Goal: Check status: Check status

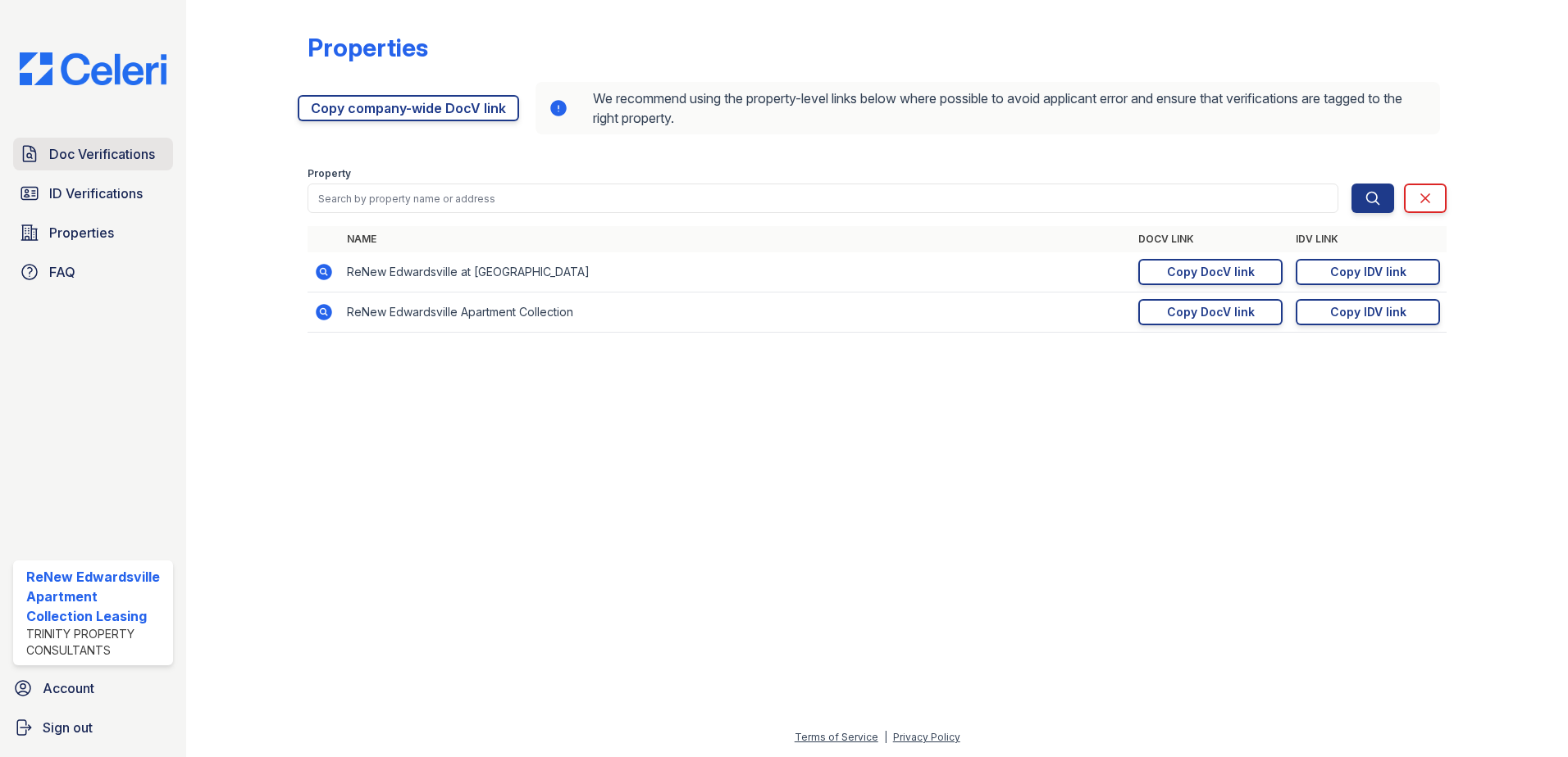
click at [84, 162] on span "Doc Verifications" at bounding box center [102, 154] width 106 height 20
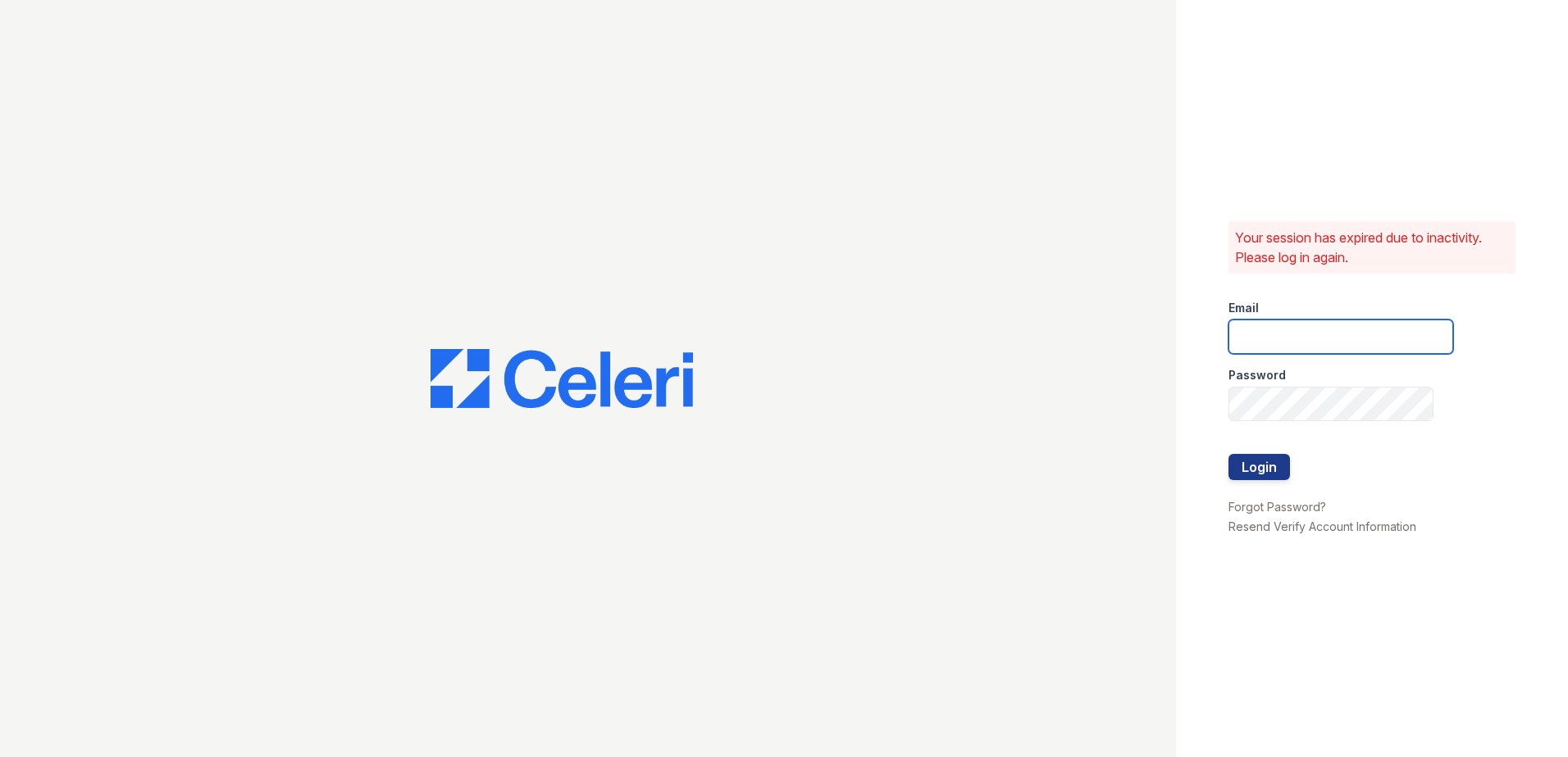
type input "renewedwardsvillecherryhills@trinity-pm.com"
click at [1254, 469] on button "Login" at bounding box center [1259, 467] width 62 height 26
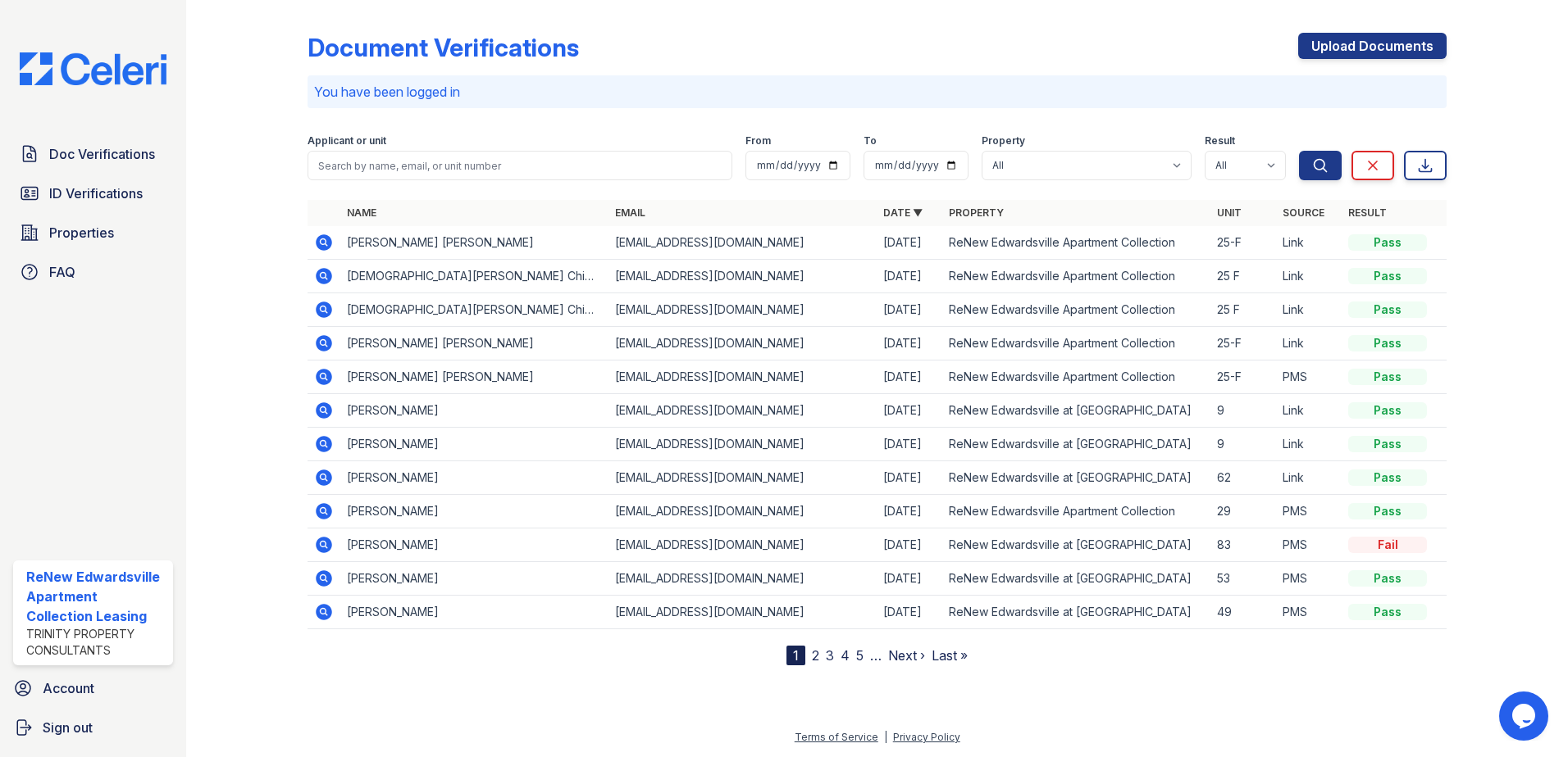
click at [329, 240] on icon at bounding box center [323, 243] width 16 height 16
click at [327, 271] on icon at bounding box center [323, 275] width 16 height 16
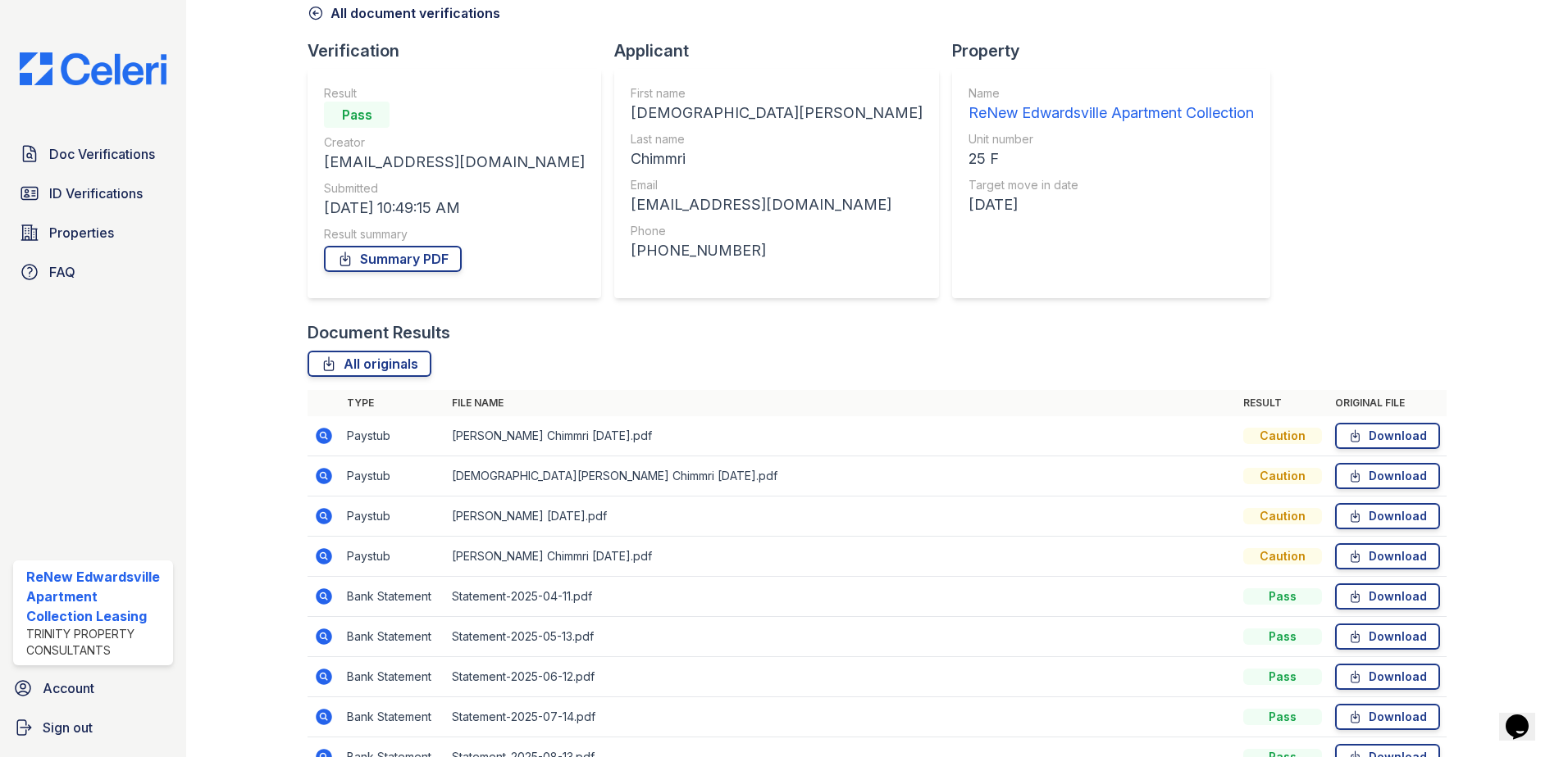
click at [329, 476] on icon at bounding box center [323, 476] width 16 height 16
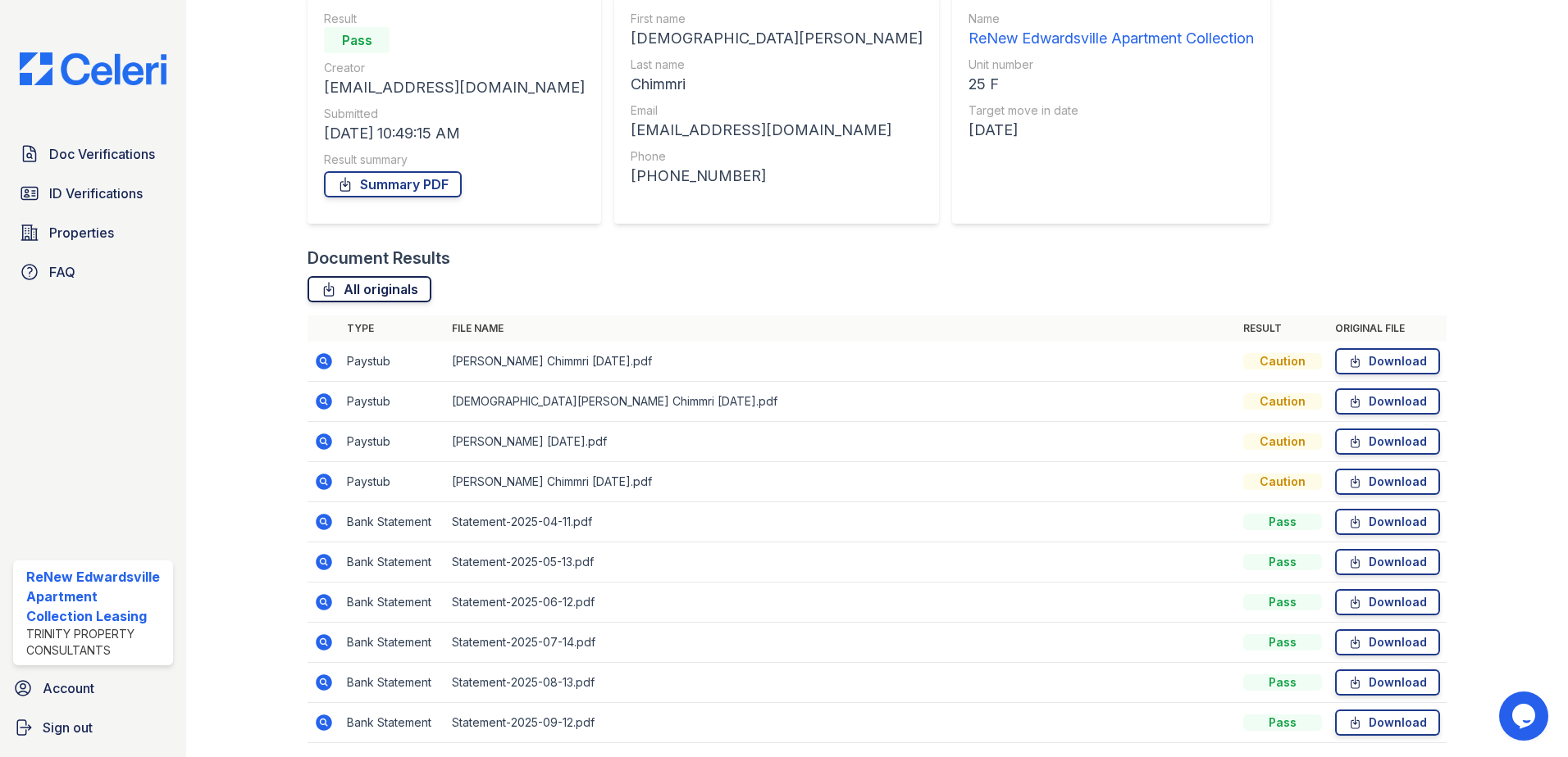
scroll to position [164, 0]
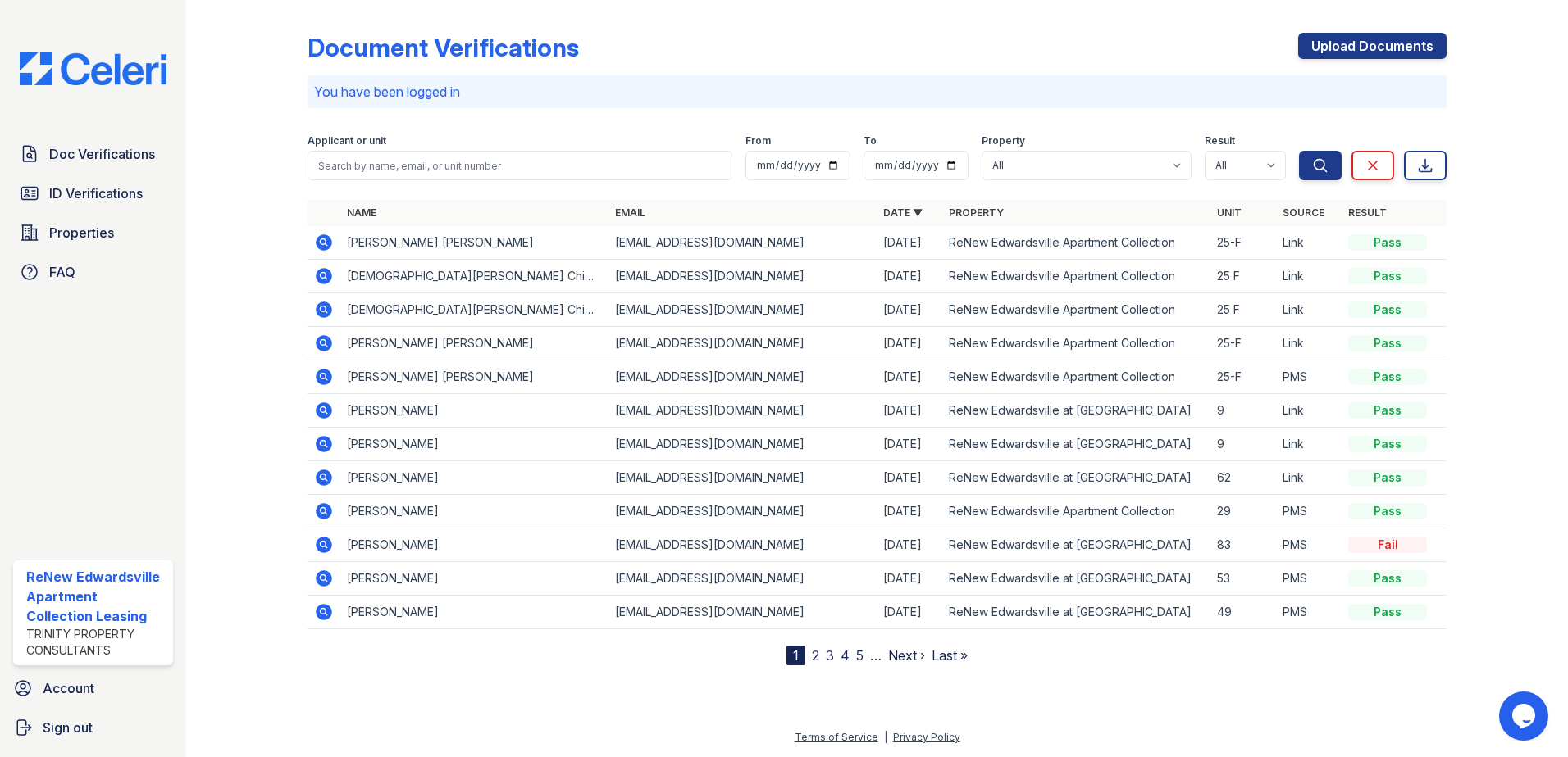
click at [324, 239] on icon at bounding box center [323, 243] width 20 height 20
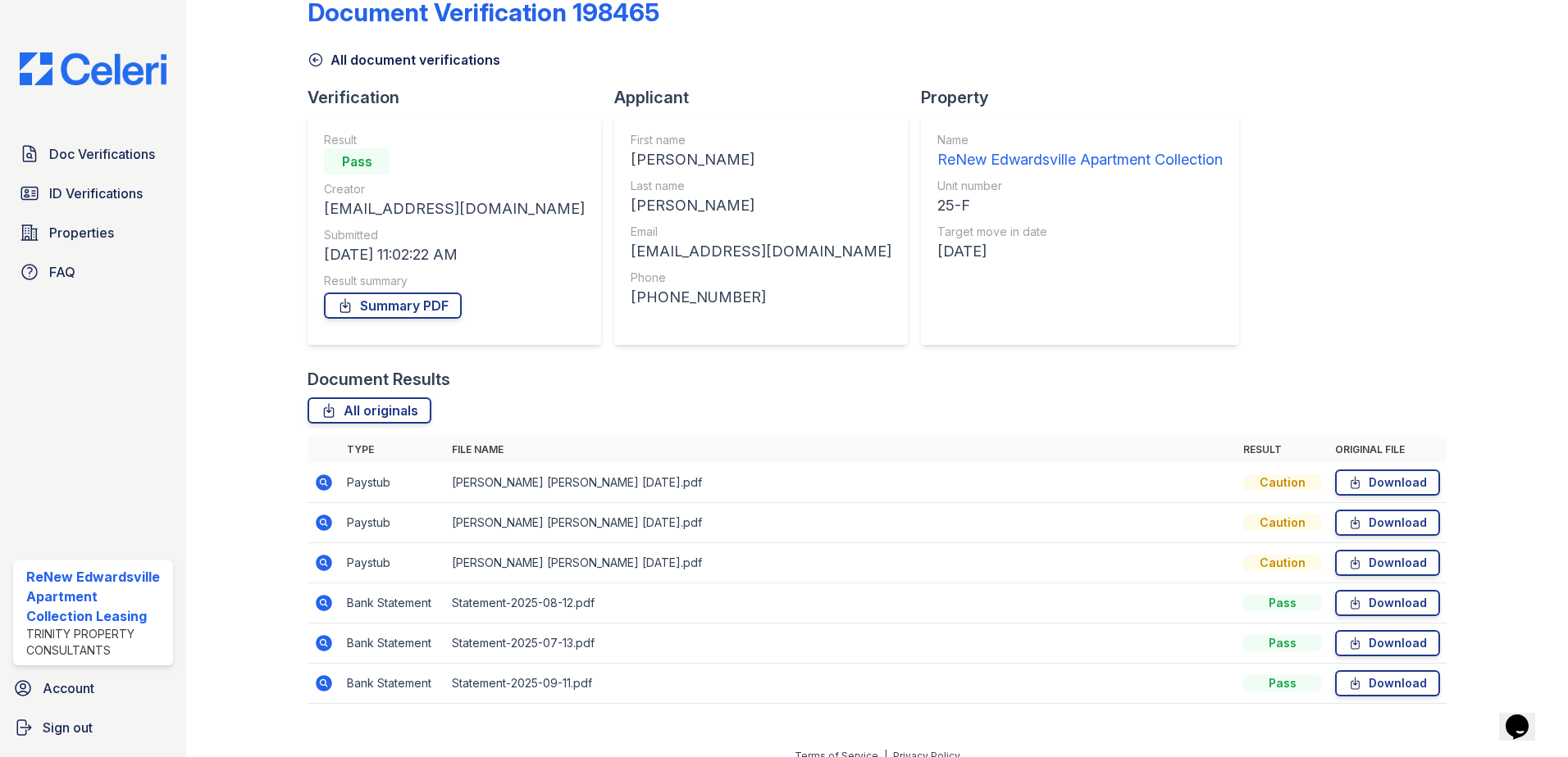
scroll to position [54, 0]
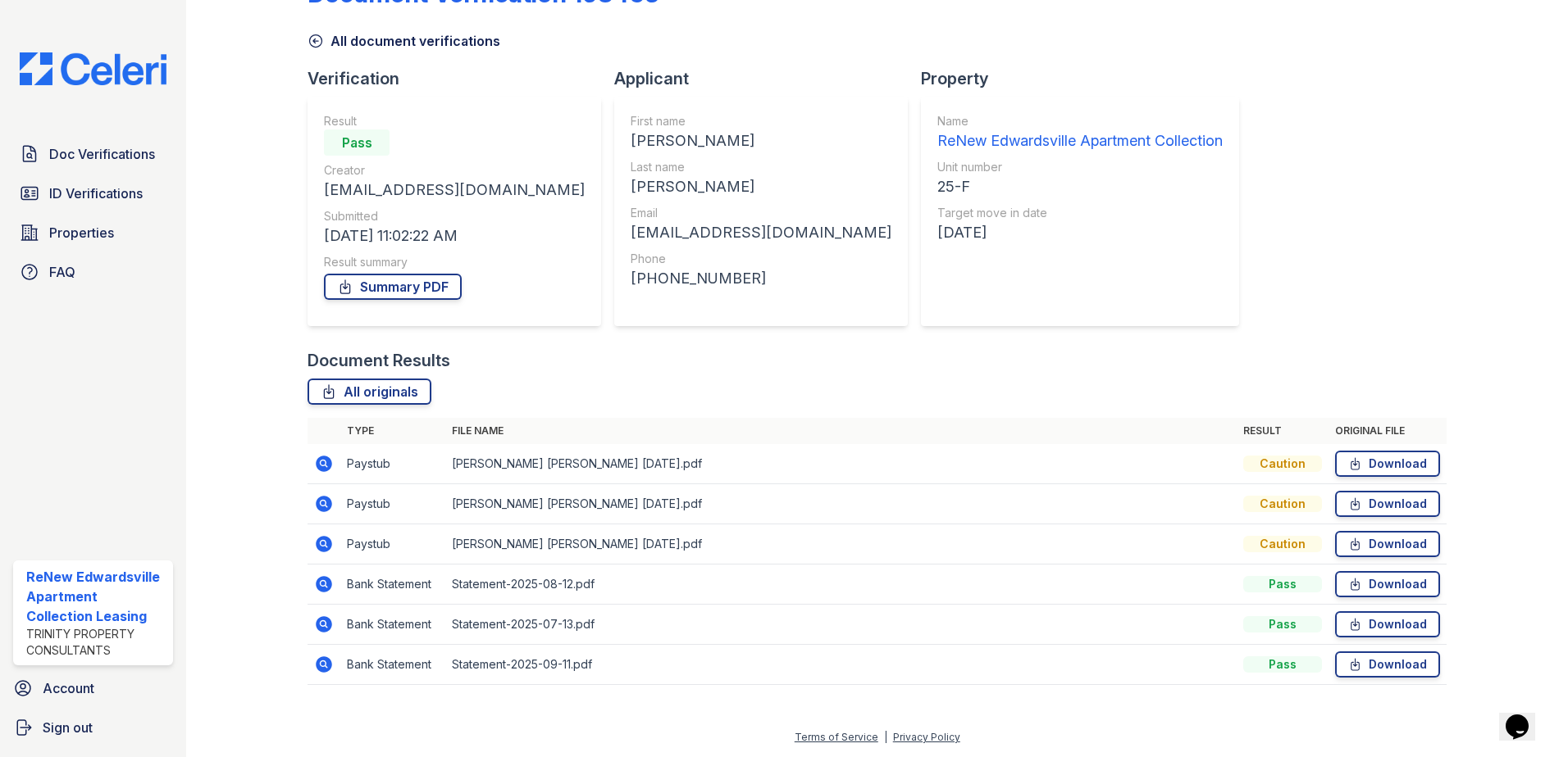
click at [1131, 455] on td "Pradeep Kumar Mulluri June 2025.pdf" at bounding box center [840, 464] width 791 height 40
click at [1250, 463] on div "Caution" at bounding box center [1282, 463] width 79 height 16
click at [330, 469] on icon at bounding box center [323, 463] width 20 height 20
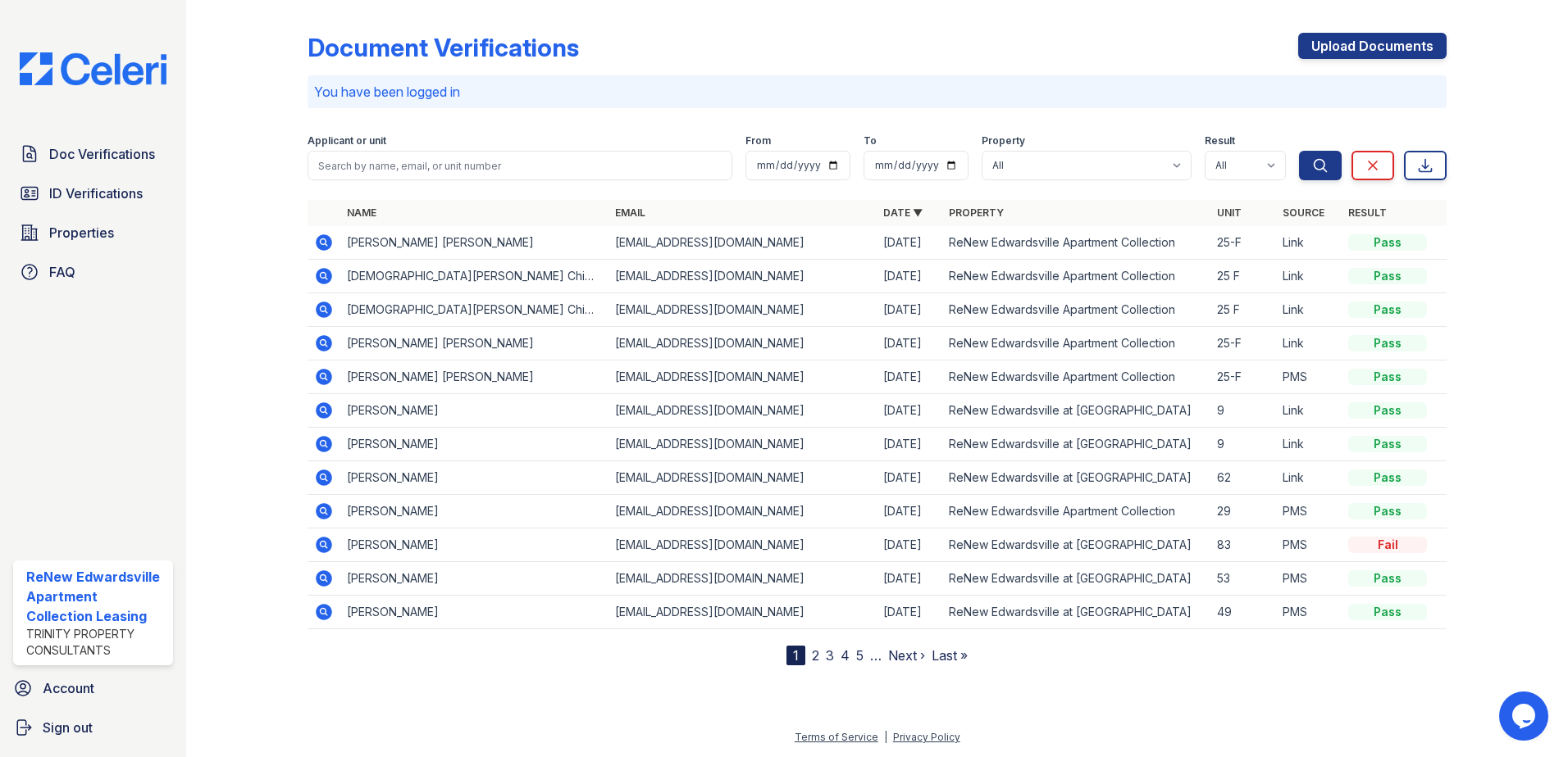
click at [324, 245] on icon at bounding box center [323, 243] width 16 height 16
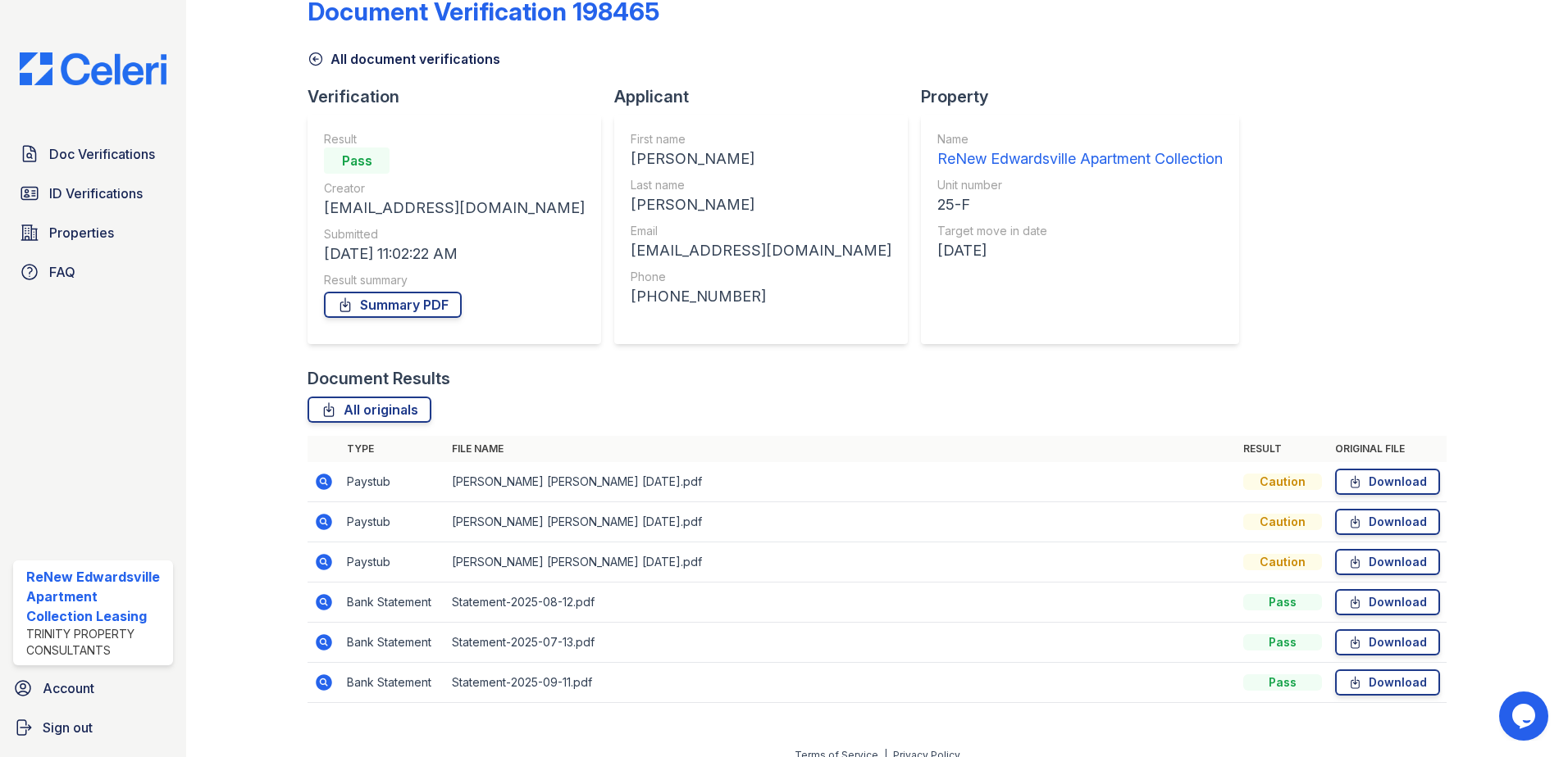
scroll to position [54, 0]
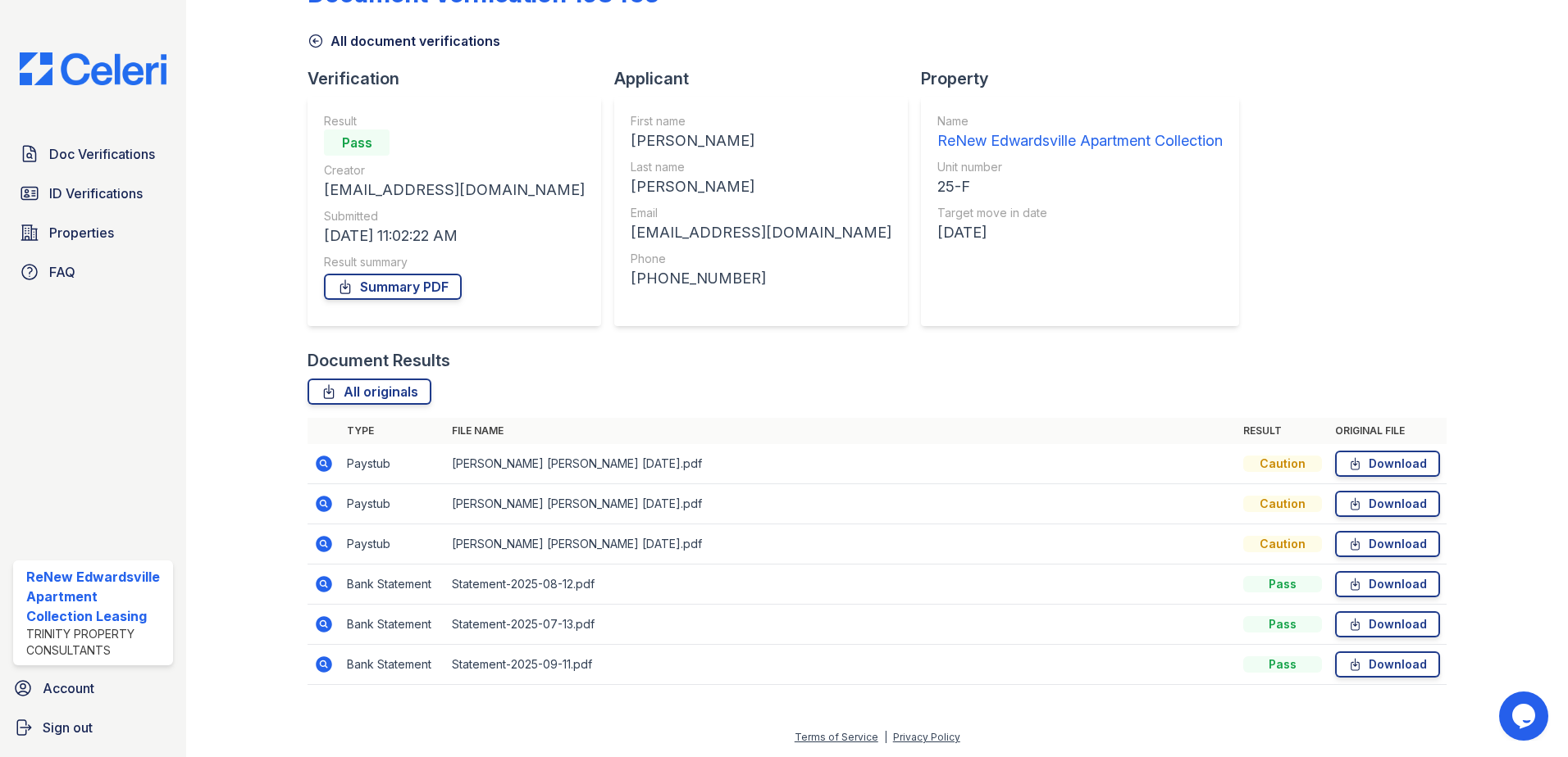
click at [324, 461] on icon at bounding box center [323, 463] width 20 height 20
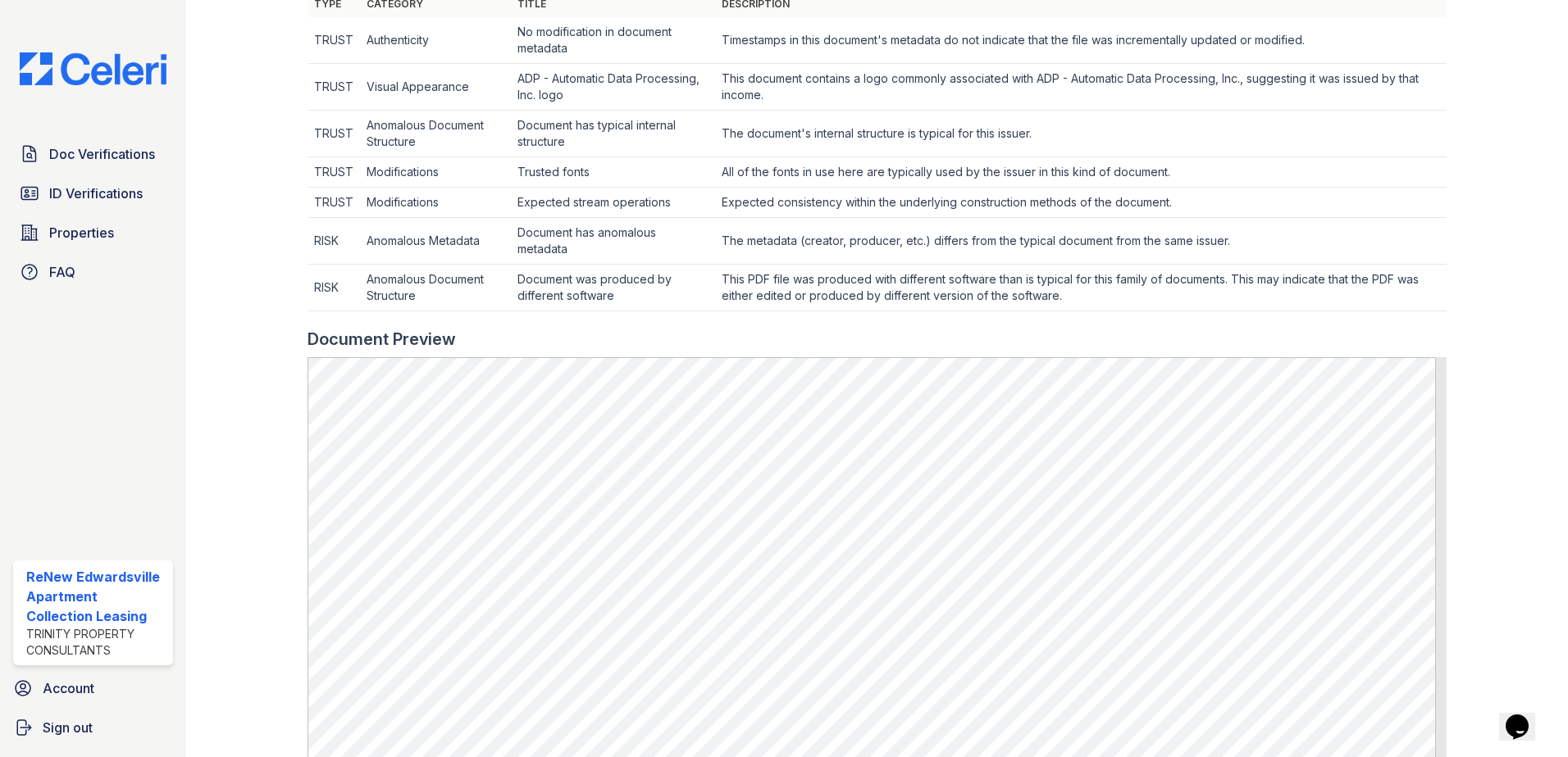
scroll to position [492, 0]
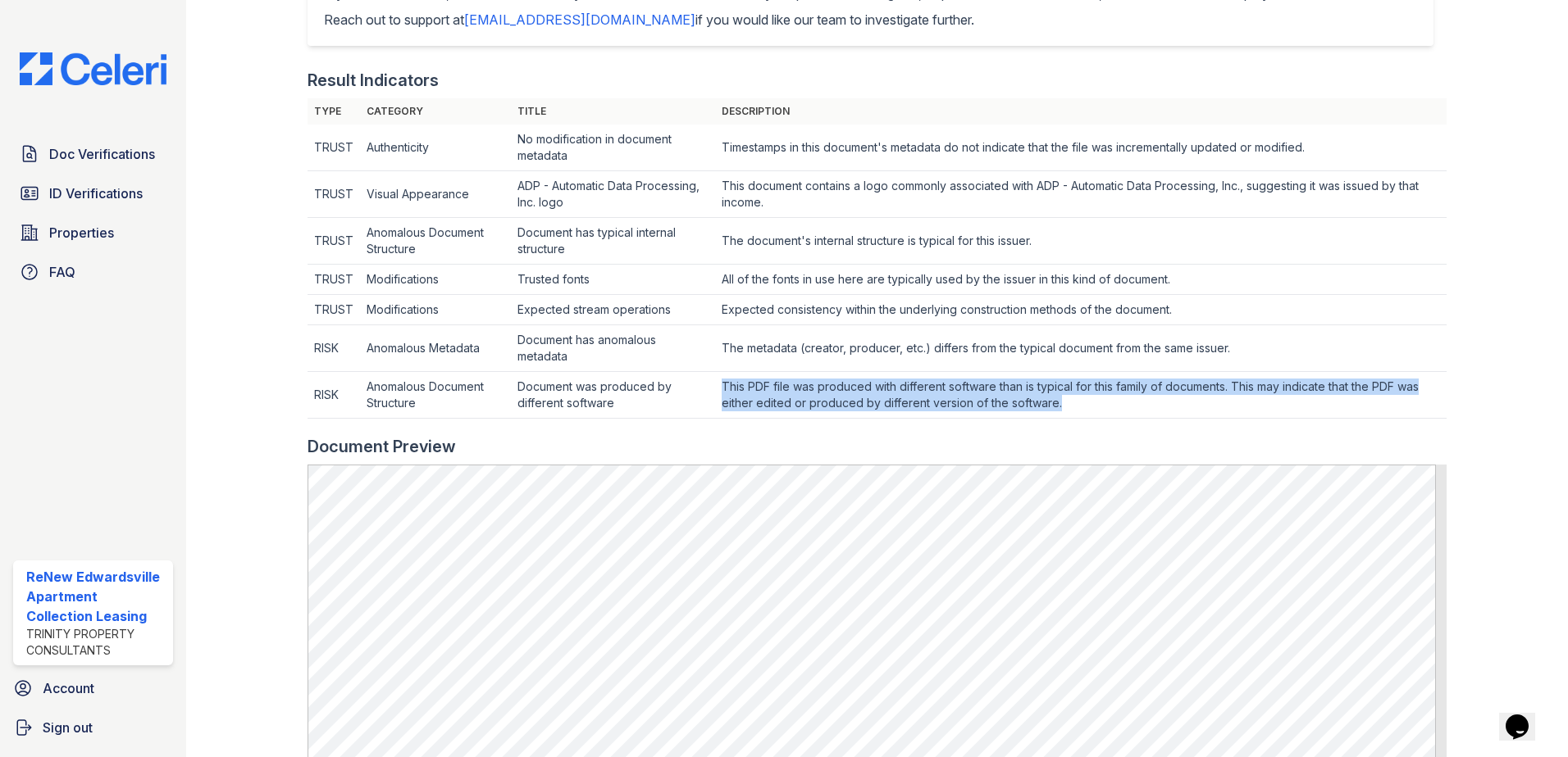
drag, startPoint x: 716, startPoint y: 388, endPoint x: 1419, endPoint y: 404, distance: 703.2
click at [1419, 404] on td "This PDF file was produced with different software than is typical for this fam…" at bounding box center [1080, 396] width 731 height 47
drag, startPoint x: 1418, startPoint y: 405, endPoint x: 1383, endPoint y: 414, distance: 36.1
click at [1383, 414] on td "This PDF file was produced with different software than is typical for this fam…" at bounding box center [1080, 396] width 731 height 47
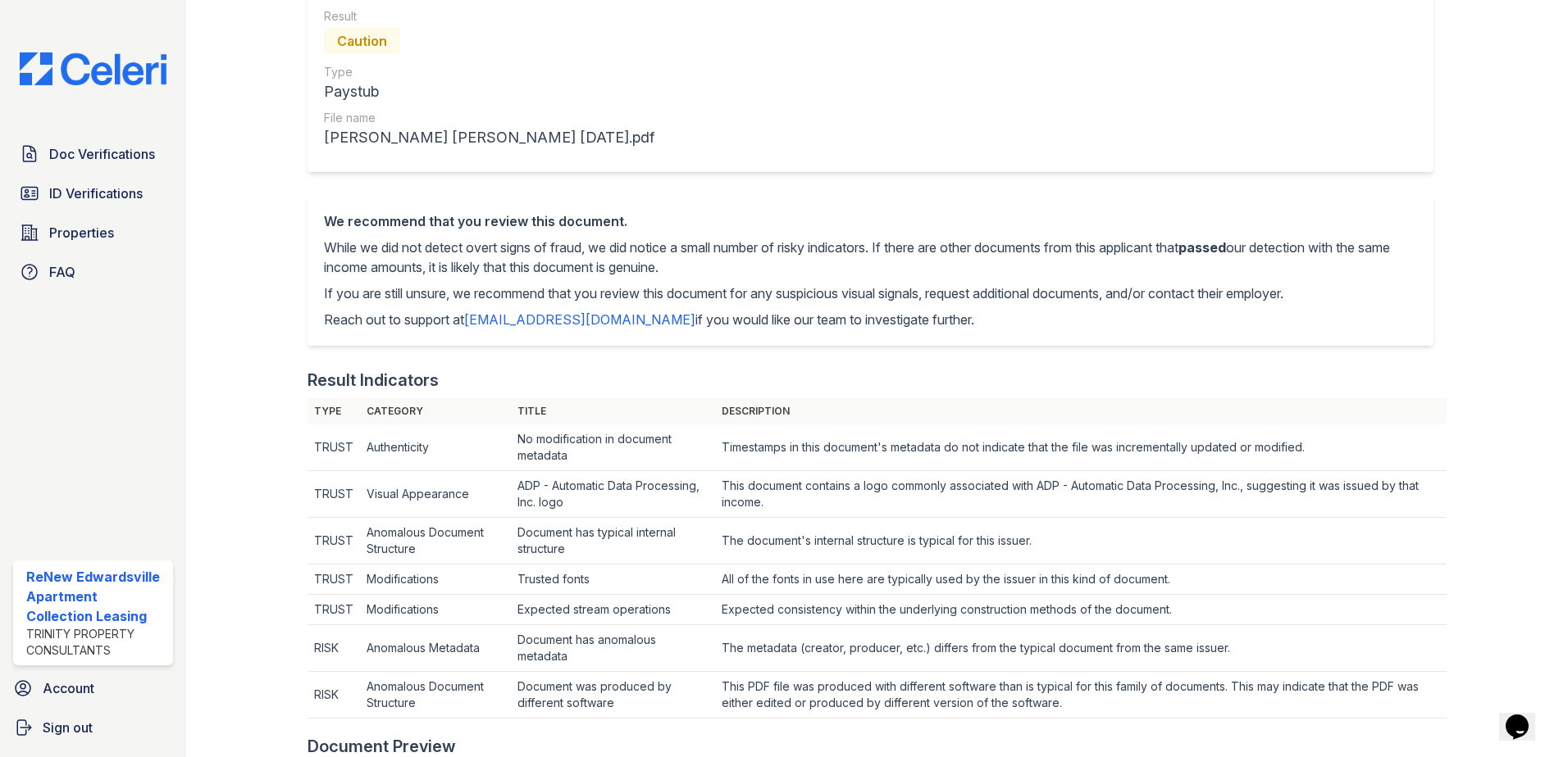
scroll to position [0, 0]
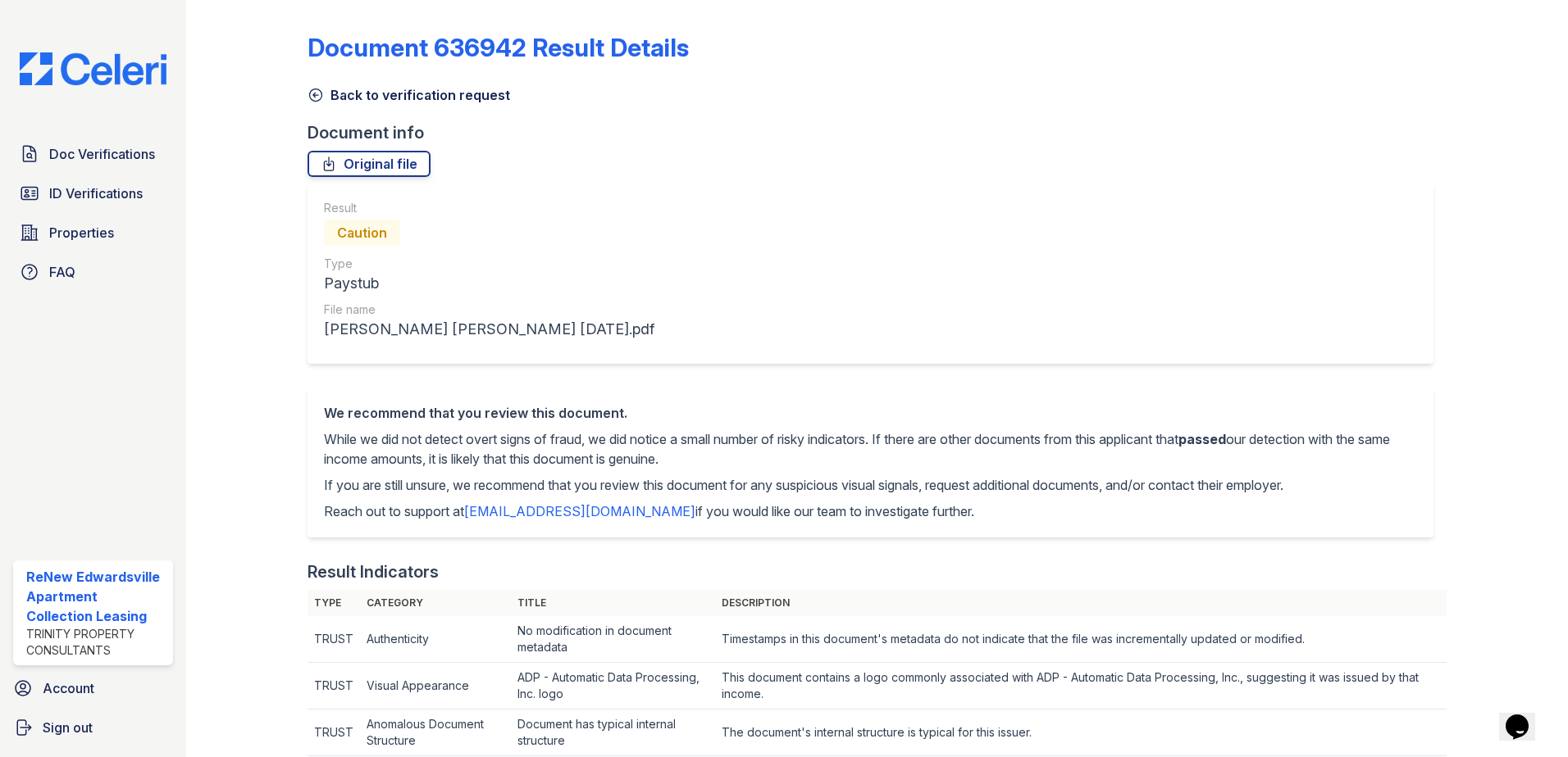
click at [735, 239] on div "Result Caution Type Paystub File name [PERSON_NAME] [PERSON_NAME] [DATE].pdf" at bounding box center [870, 274] width 1125 height 180
